Goal: Task Accomplishment & Management: Use online tool/utility

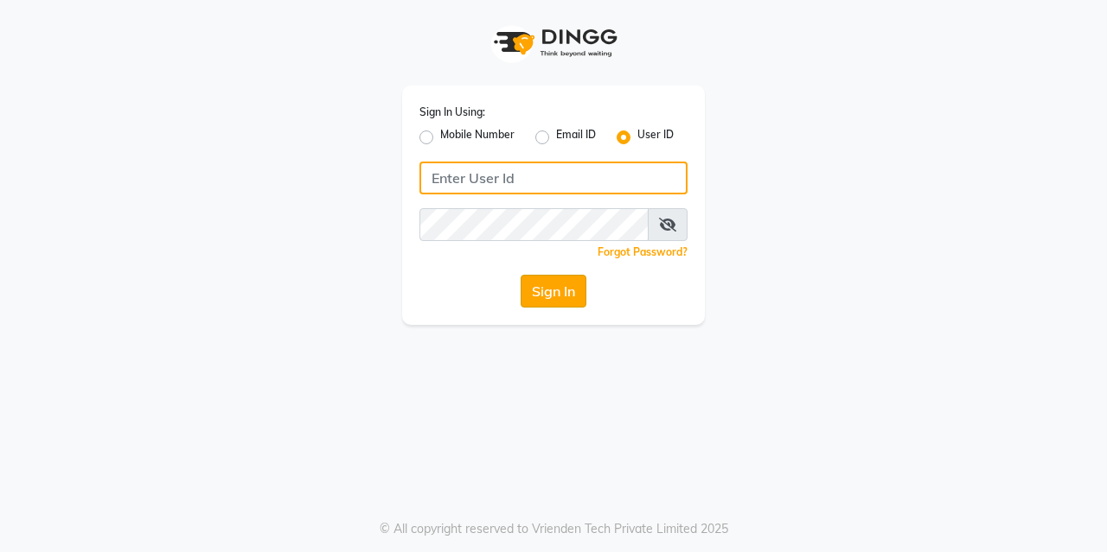
type input "kreations@2019"
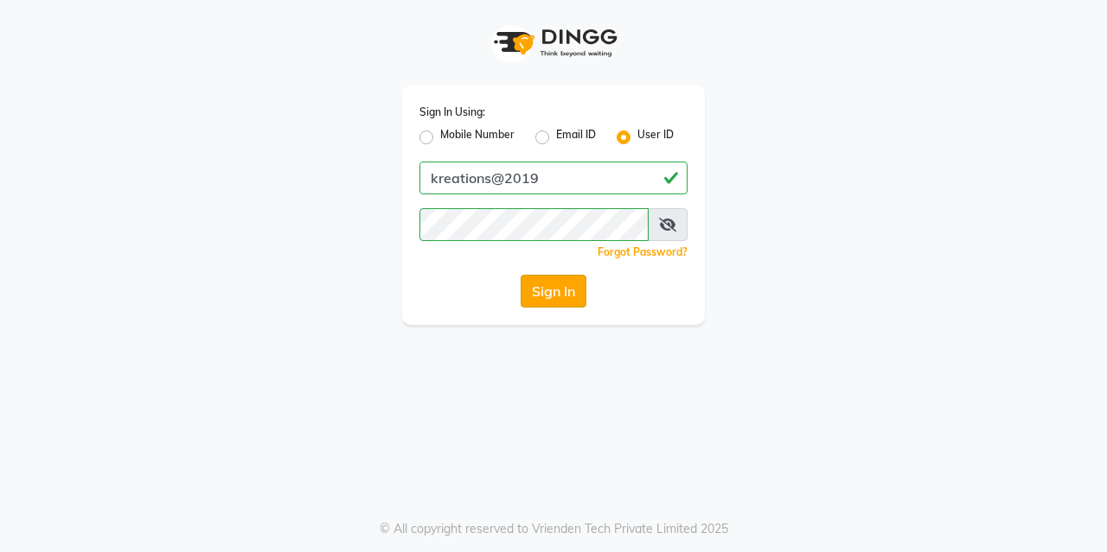
click at [556, 287] on button "Sign In" at bounding box center [553, 291] width 66 height 33
click at [558, 287] on div "Sign In" at bounding box center [553, 291] width 268 height 33
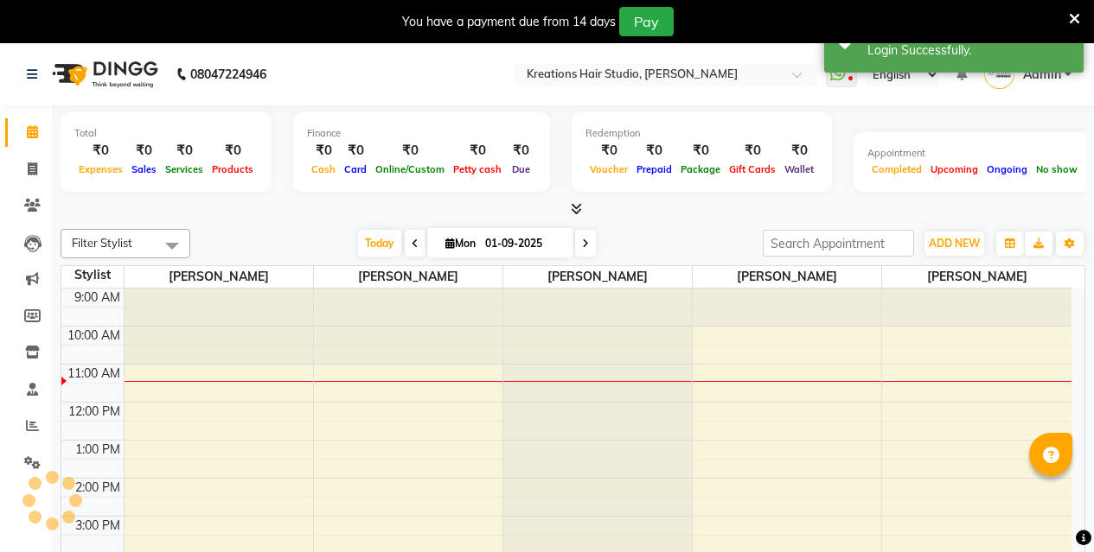
select select "en"
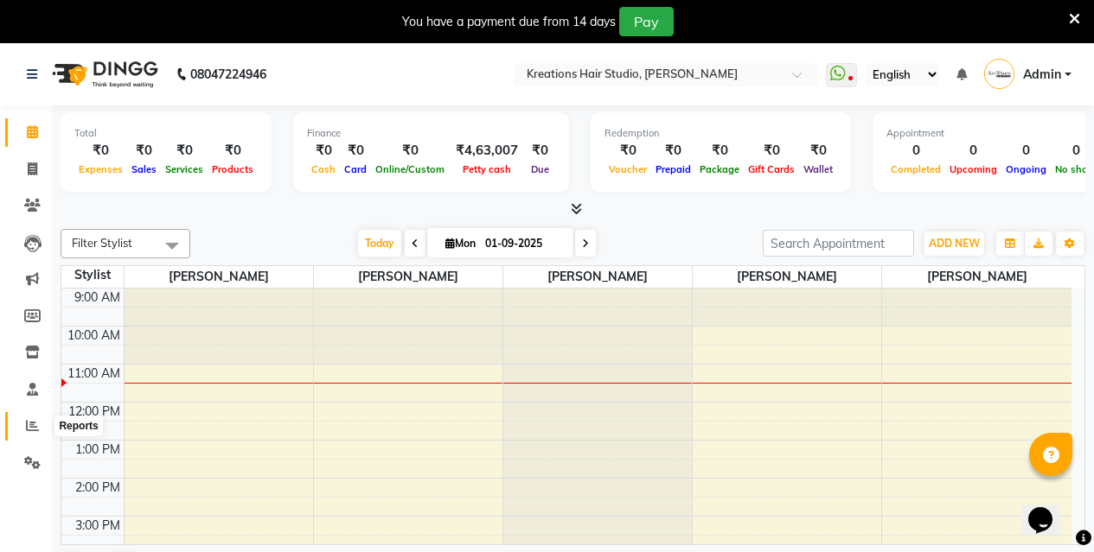
click at [36, 421] on icon at bounding box center [32, 425] width 13 height 13
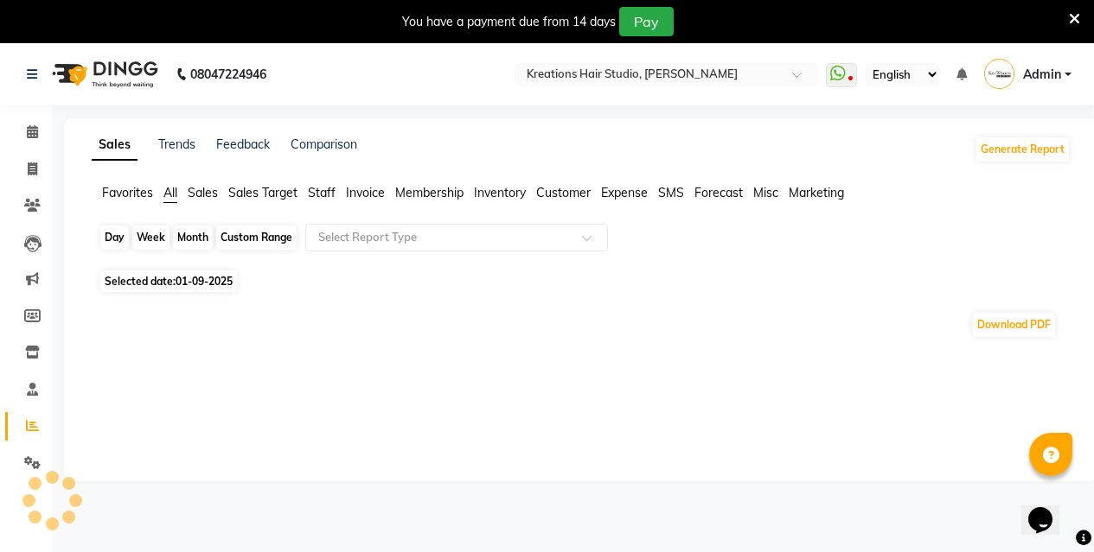
drag, startPoint x: 117, startPoint y: 238, endPoint x: 121, endPoint y: 249, distance: 12.0
click at [118, 241] on div "Day" at bounding box center [114, 238] width 29 height 24
select select "9"
select select "2025"
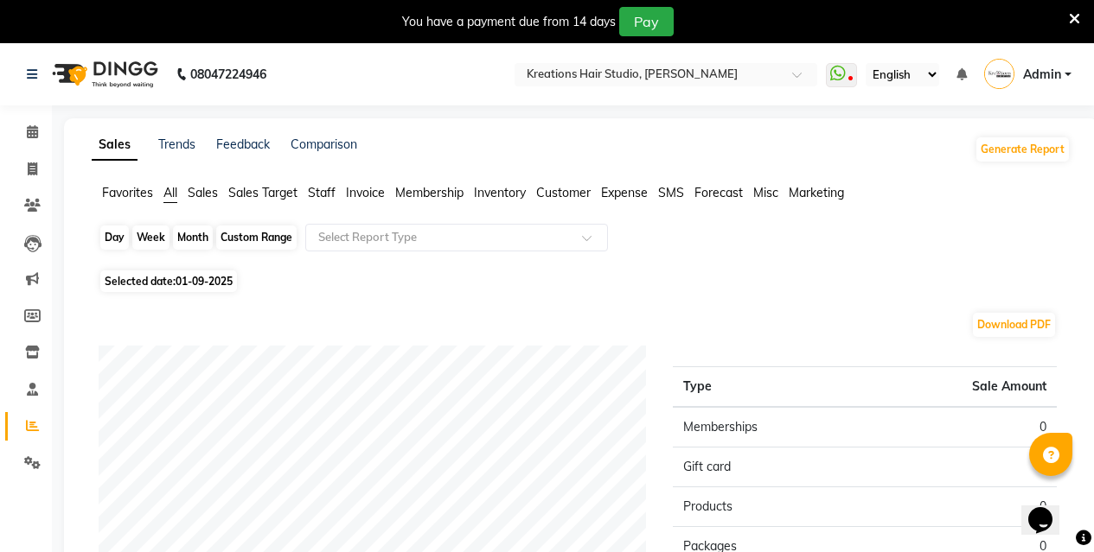
click at [112, 233] on div "Day" at bounding box center [114, 238] width 29 height 24
select select "9"
select select "2025"
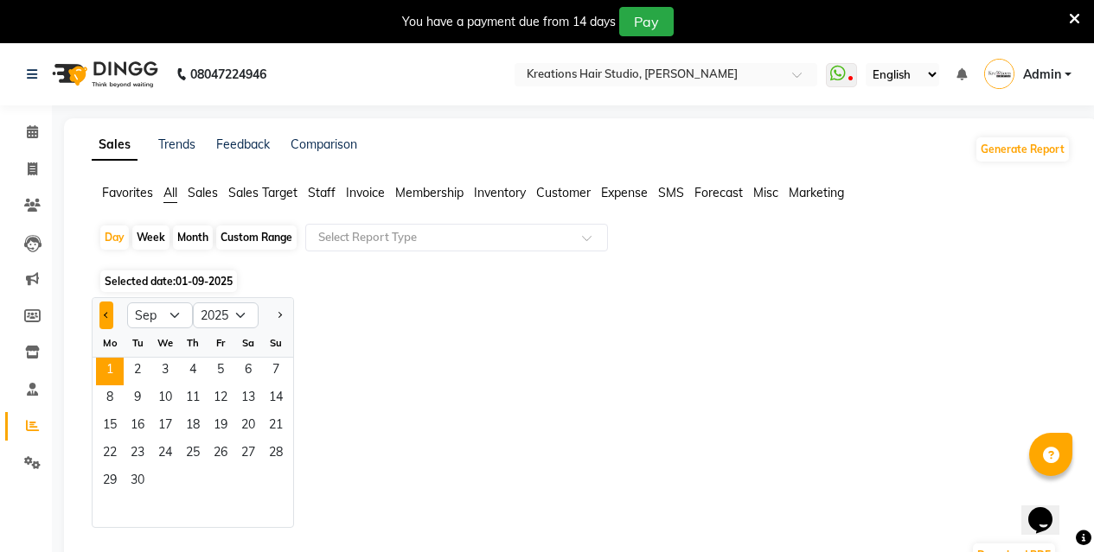
click at [104, 310] on button "Previous month" at bounding box center [106, 316] width 14 height 28
select select "8"
click at [278, 469] on span "31" at bounding box center [276, 483] width 28 height 28
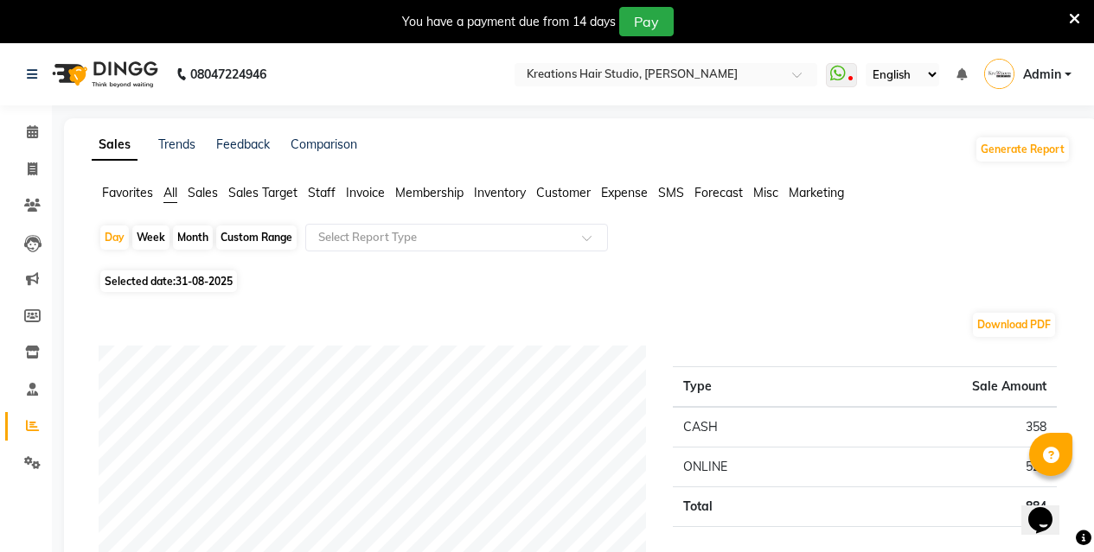
click at [331, 191] on span "Staff" at bounding box center [322, 193] width 28 height 16
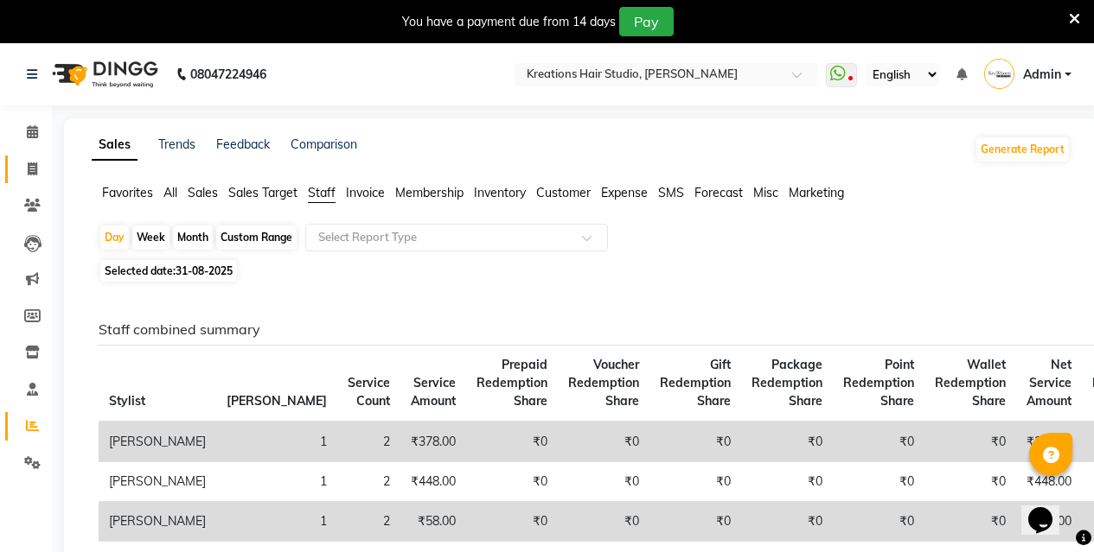
click at [35, 180] on link "Invoice" at bounding box center [25, 170] width 41 height 29
select select "service"
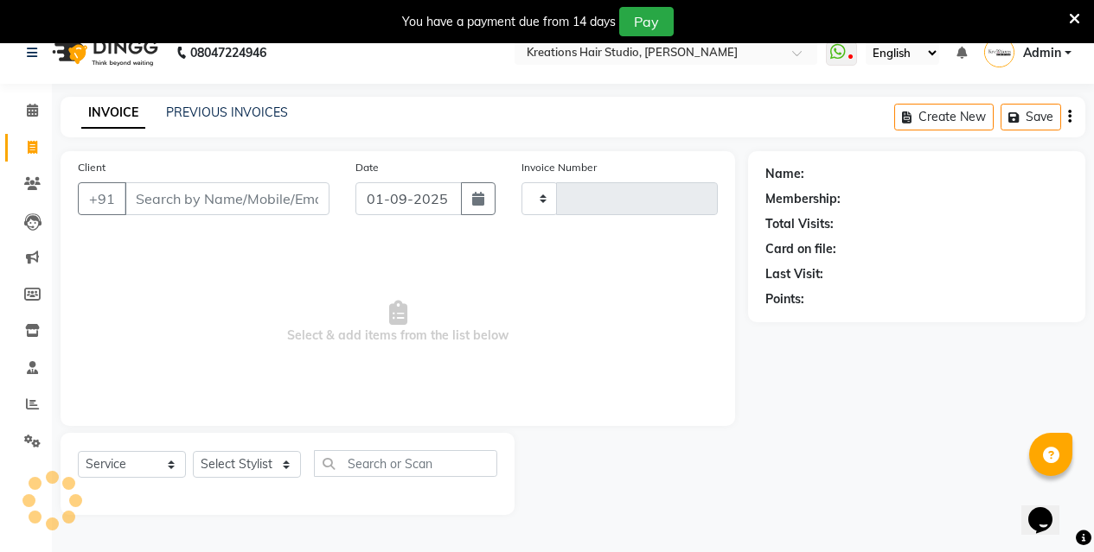
scroll to position [43, 0]
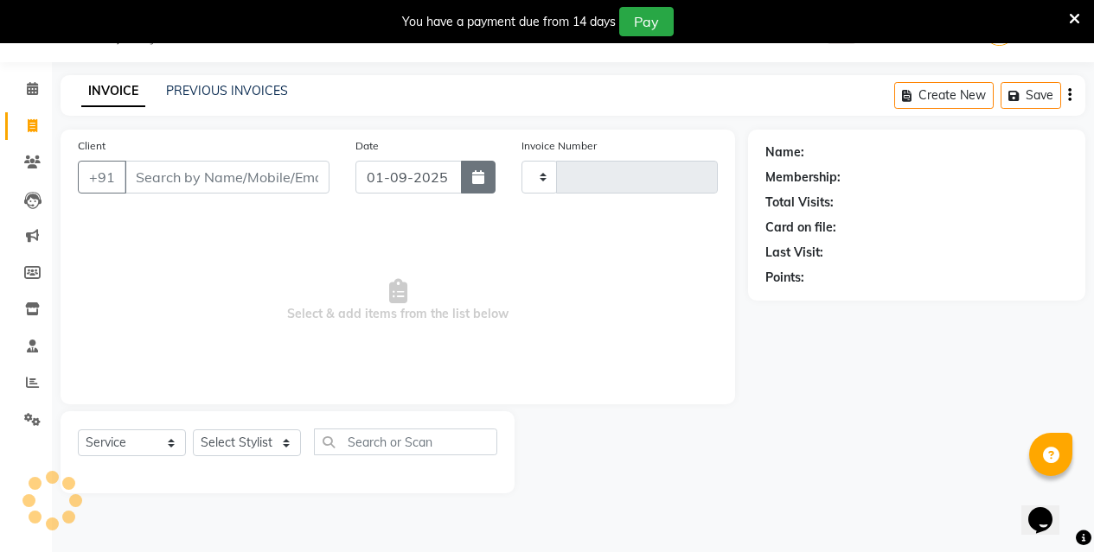
type input "0522"
select select "4656"
click at [488, 186] on button "button" at bounding box center [478, 177] width 35 height 33
select select "9"
select select "2025"
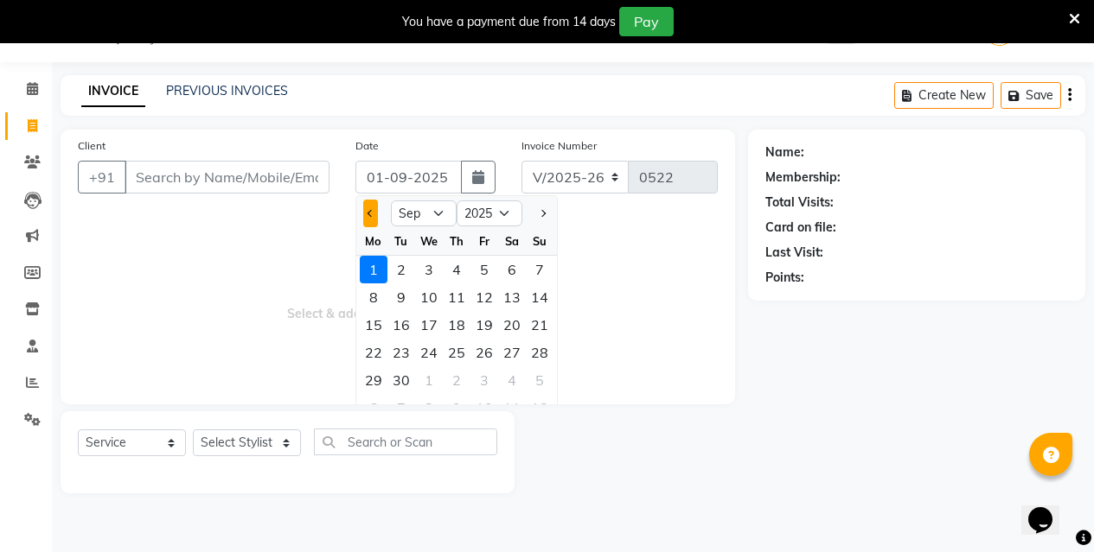
click at [367, 223] on button "Previous month" at bounding box center [370, 214] width 15 height 28
select select "8"
click at [539, 374] on div "31" at bounding box center [540, 381] width 28 height 28
type input "31-08-2025"
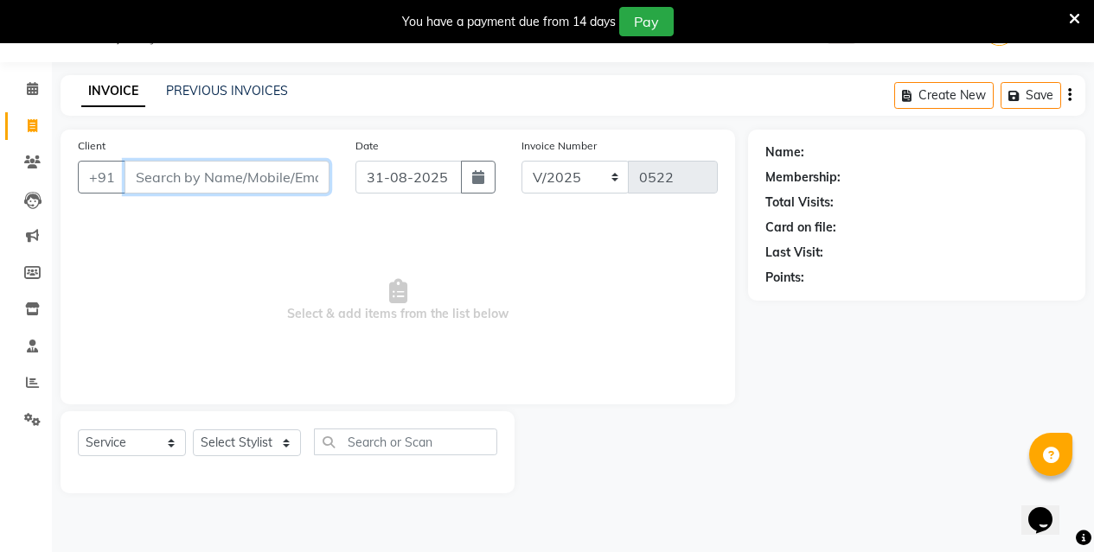
drag, startPoint x: 276, startPoint y: 165, endPoint x: 278, endPoint y: 175, distance: 9.7
click at [278, 173] on input "Client" at bounding box center [226, 177] width 205 height 33
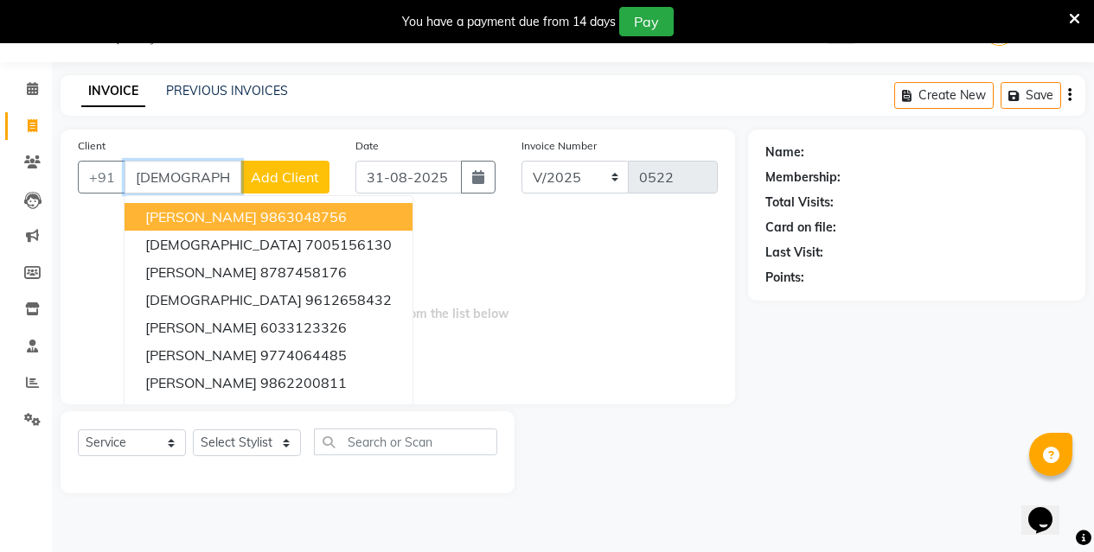
click at [260, 220] on ngb-highlight "9863048756" at bounding box center [303, 216] width 86 height 17
type input "9863048756"
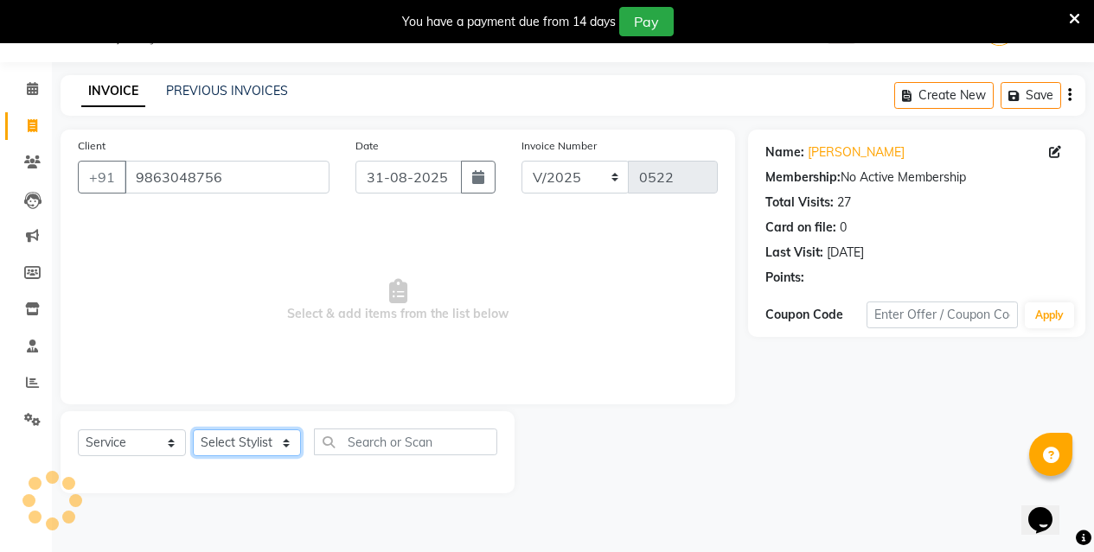
click at [223, 437] on select "Select Stylist [PERSON_NAME] [PERSON_NAME] Jyotishri [PERSON_NAME] Debbarma Puj…" at bounding box center [247, 443] width 108 height 27
select select "89789"
click at [193, 430] on select "Select Stylist [PERSON_NAME] [PERSON_NAME] Jyotishri [PERSON_NAME] Debbarma Puj…" at bounding box center [247, 443] width 108 height 27
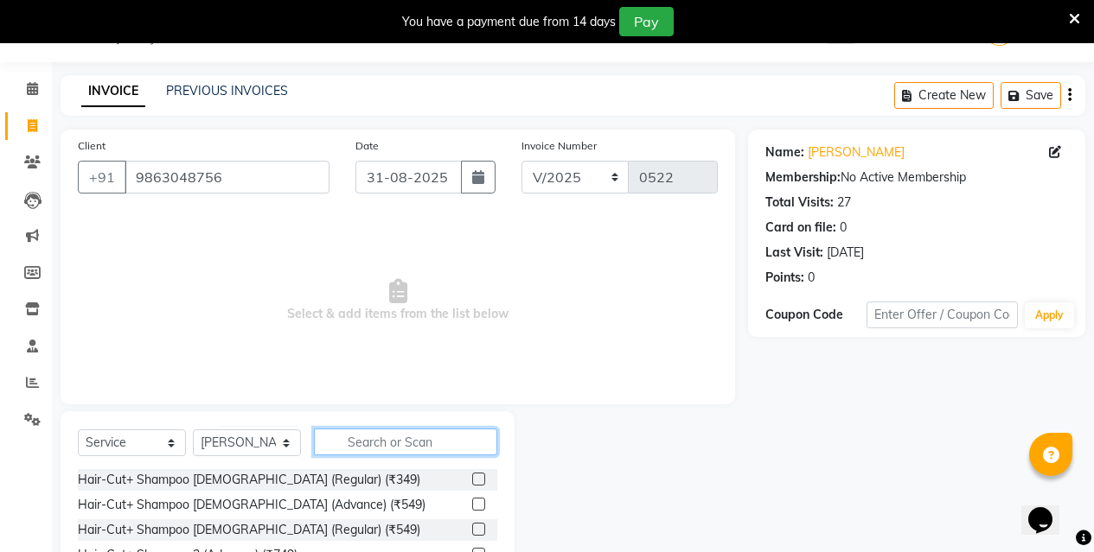
click at [411, 438] on input "text" at bounding box center [405, 442] width 183 height 27
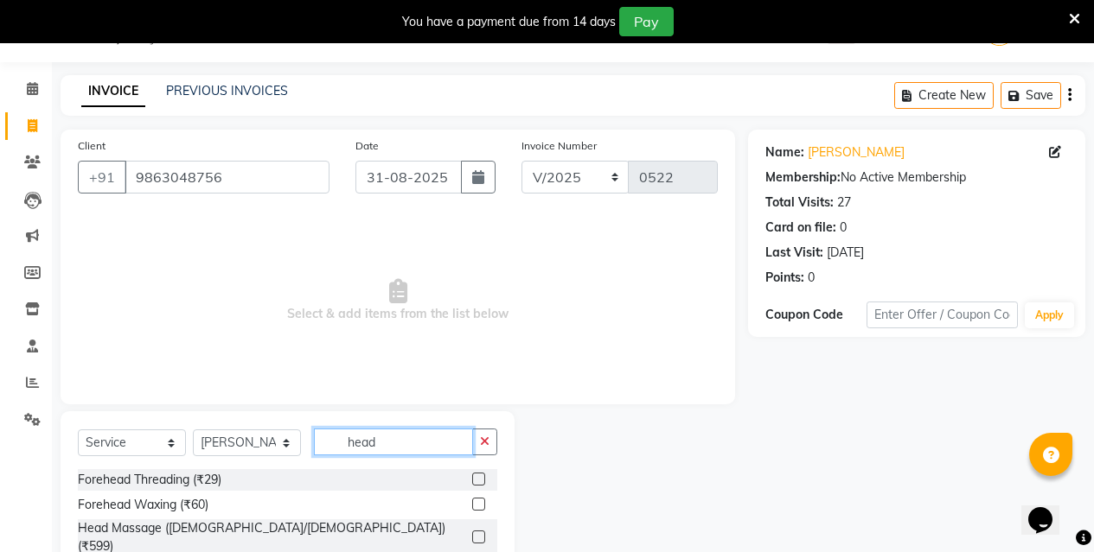
type input "head"
click at [475, 531] on label at bounding box center [478, 537] width 13 height 13
click at [475, 533] on input "checkbox" at bounding box center [477, 538] width 11 height 11
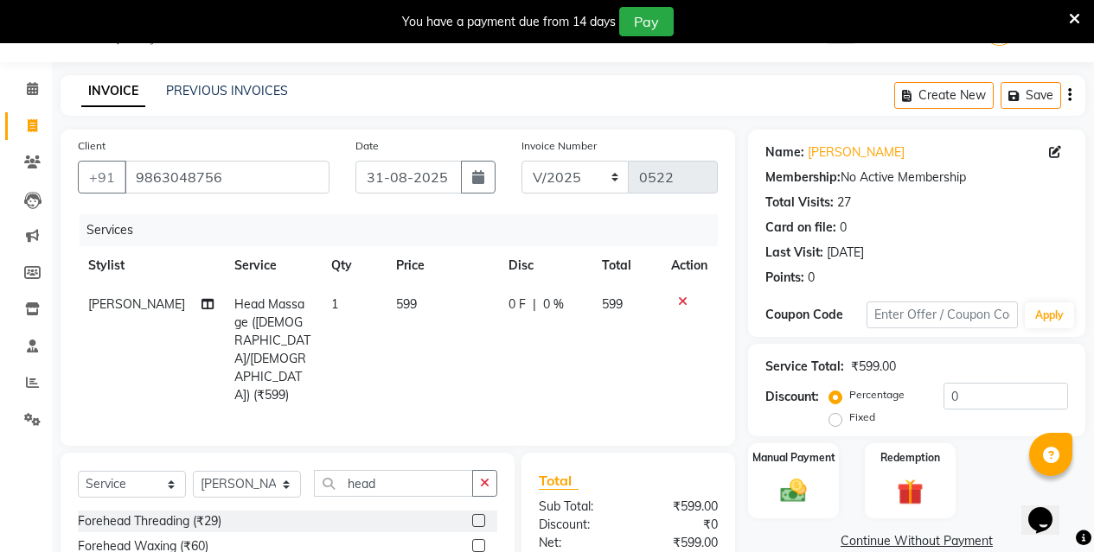
checkbox input "false"
drag, startPoint x: 803, startPoint y: 475, endPoint x: 969, endPoint y: 456, distance: 167.1
click at [805, 475] on div "Manual Payment" at bounding box center [793, 480] width 91 height 75
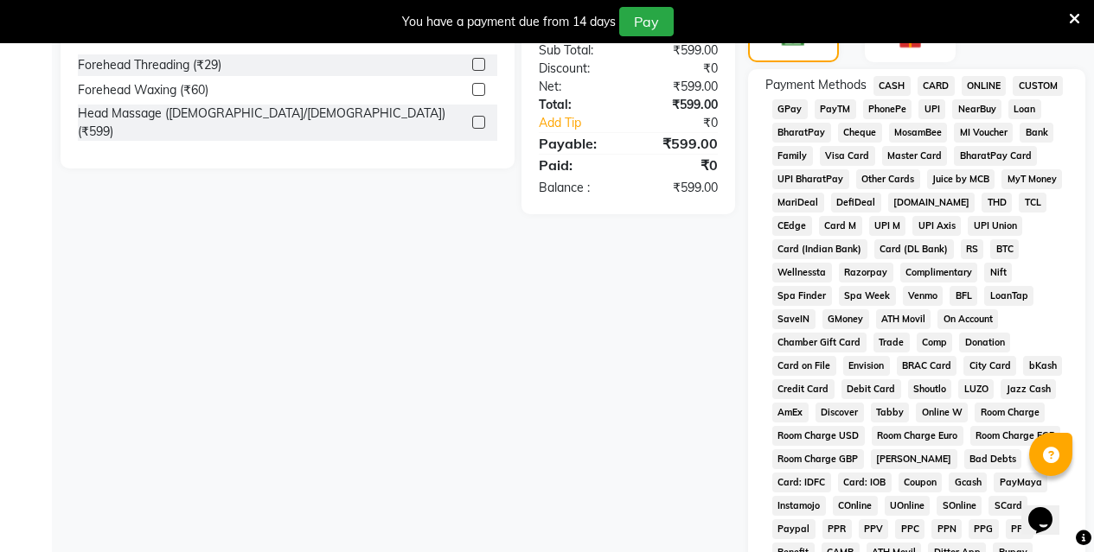
click at [974, 79] on span "ONLINE" at bounding box center [983, 86] width 45 height 20
click at [974, 80] on span "ONLINE" at bounding box center [983, 86] width 45 height 20
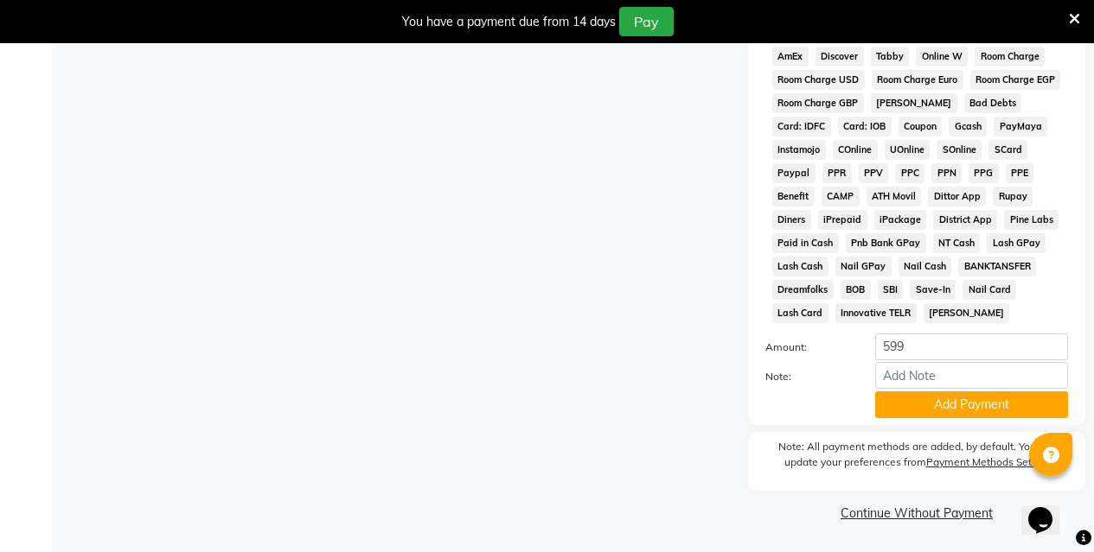
click at [981, 400] on button "Add Payment" at bounding box center [971, 405] width 193 height 27
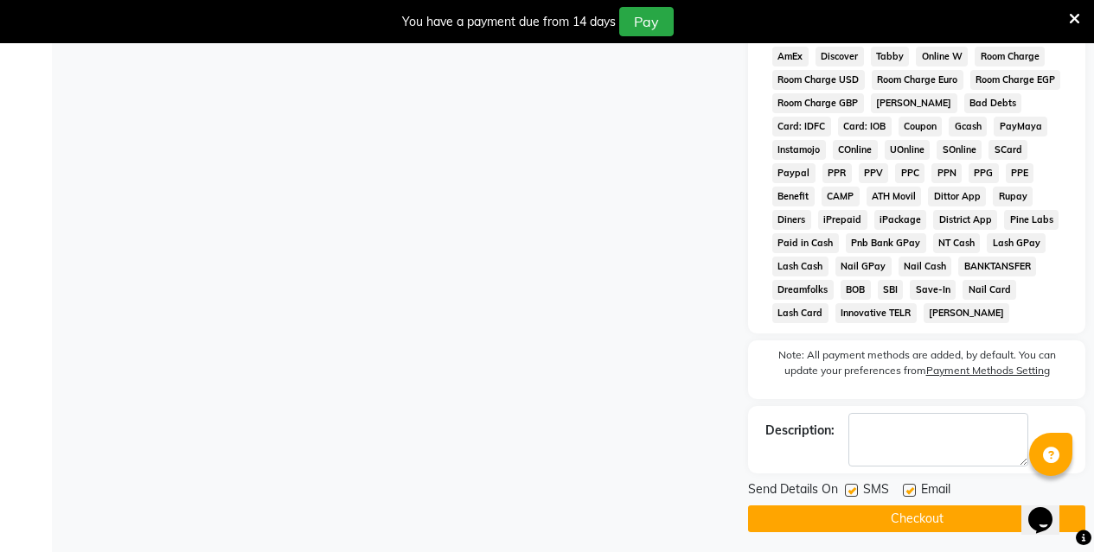
drag, startPoint x: 935, startPoint y: 514, endPoint x: 933, endPoint y: 499, distance: 14.9
click at [933, 507] on button "Checkout" at bounding box center [916, 519] width 337 height 27
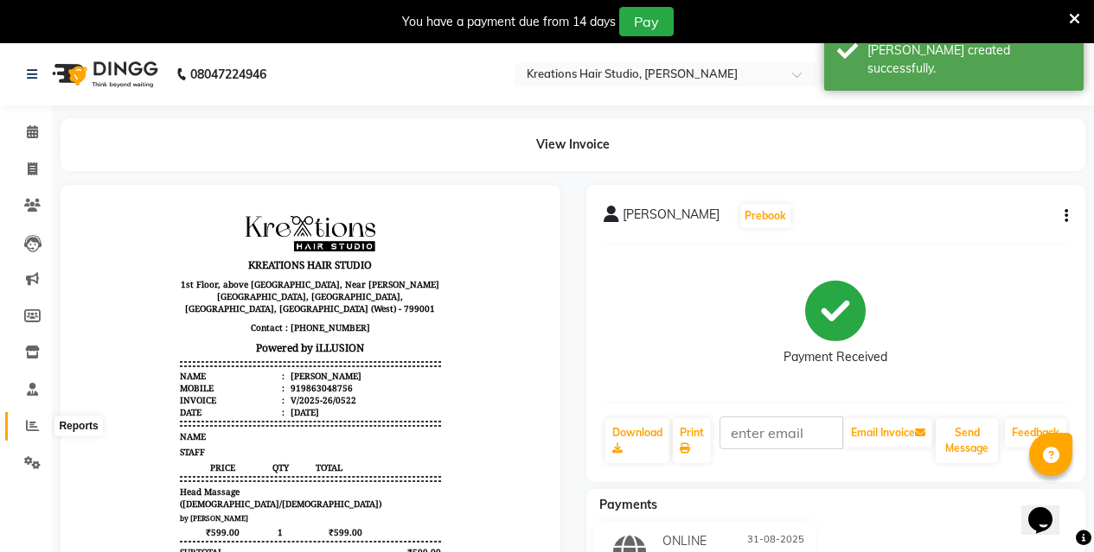
click at [41, 429] on span at bounding box center [32, 427] width 30 height 20
